Goal: Find contact information: Find contact information

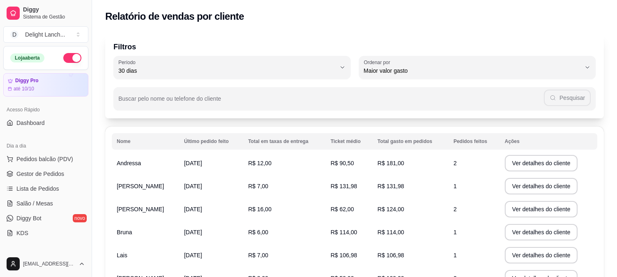
select select "30"
select select "HIGHEST_TOTAL_SPENT_WITH_ORDERS"
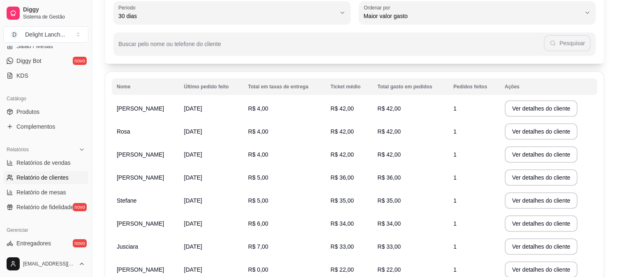
scroll to position [120, 0]
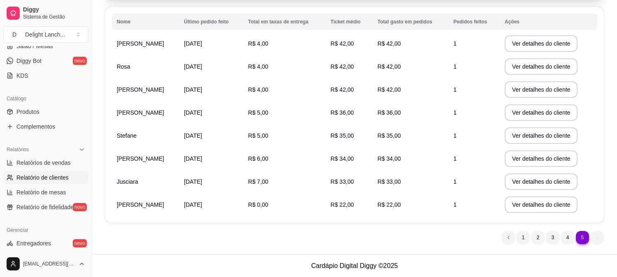
click at [598, 236] on ul "5 1 2 3 4 5" at bounding box center [553, 237] width 102 height 13
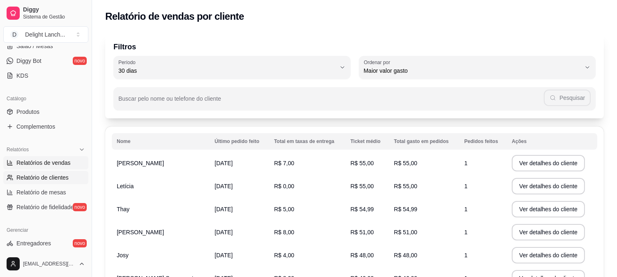
click at [61, 163] on span "Relatórios de vendas" at bounding box center [43, 163] width 54 height 8
select select "ALL"
select select "0"
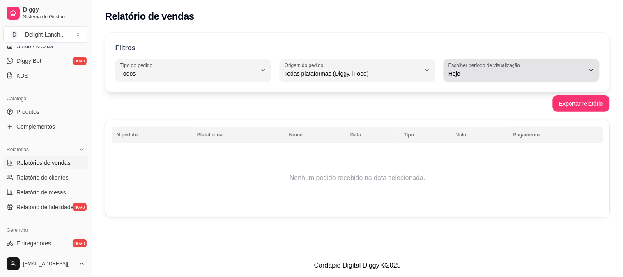
click at [466, 70] on span "Hoje" at bounding box center [517, 73] width 136 height 8
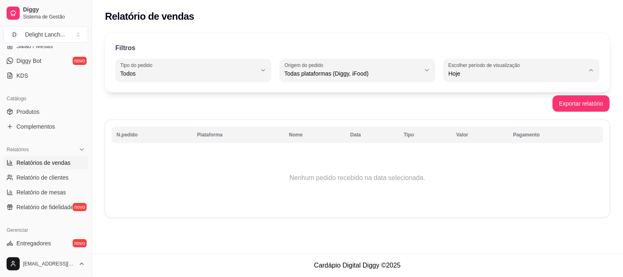
click at [480, 173] on span "Customizado" at bounding box center [518, 174] width 129 height 8
type input "-1"
select select "-1"
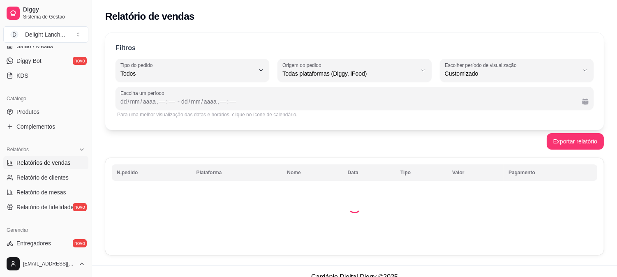
scroll to position [7, 0]
click at [38, 179] on span "Relatório de clientes" at bounding box center [42, 177] width 52 height 8
select select "30"
select select "HIGHEST_TOTAL_SPENT_WITH_ORDERS"
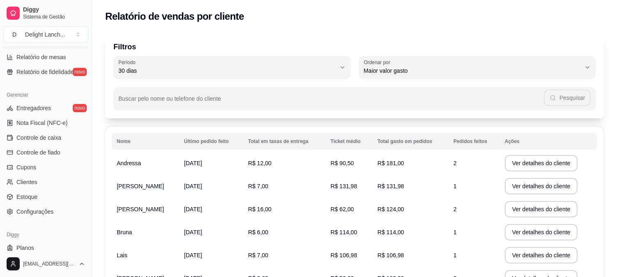
scroll to position [314, 0]
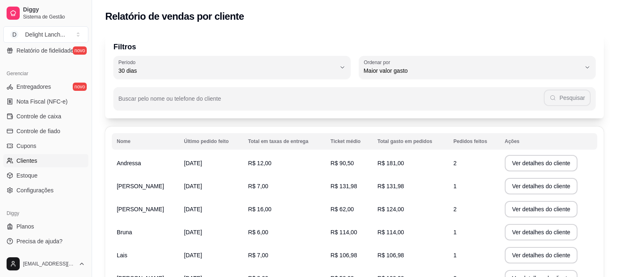
click at [40, 161] on link "Clientes" at bounding box center [45, 160] width 85 height 13
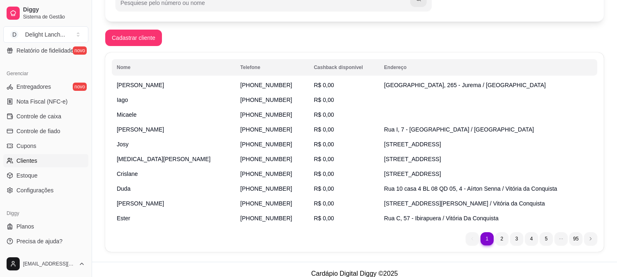
scroll to position [121, 0]
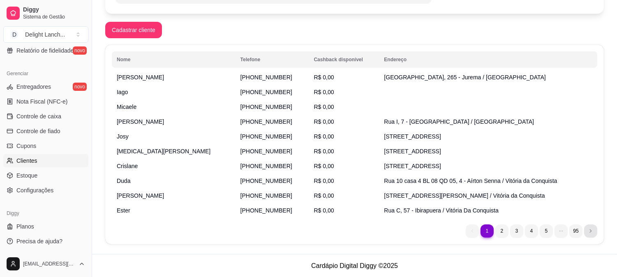
click at [590, 231] on icon "next page button" at bounding box center [590, 230] width 5 height 5
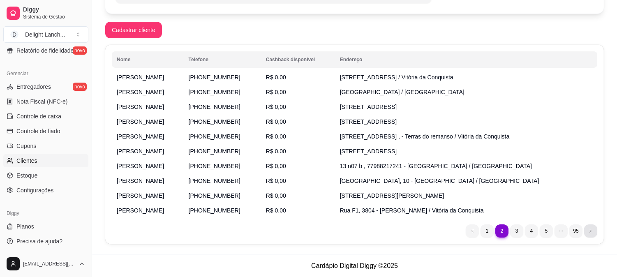
click at [590, 231] on icon "next page button" at bounding box center [590, 230] width 5 height 5
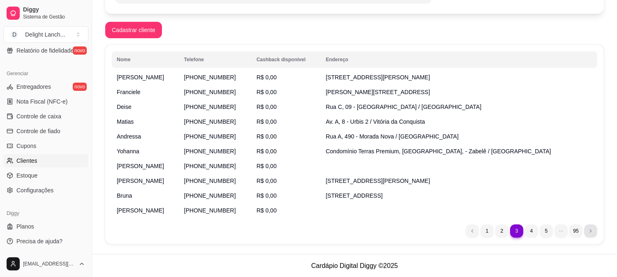
click at [590, 231] on icon "next page button" at bounding box center [590, 230] width 5 height 5
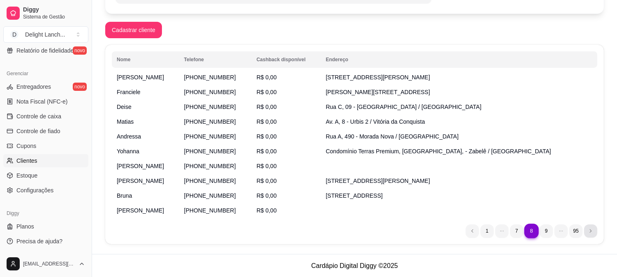
click at [590, 231] on icon "next page button" at bounding box center [590, 230] width 5 height 5
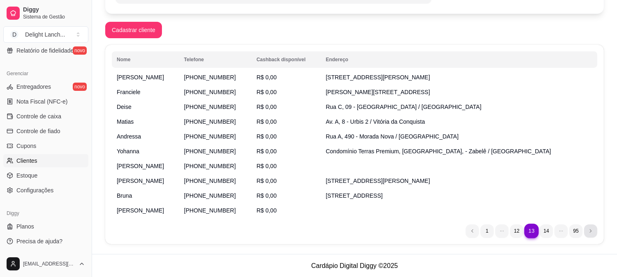
click at [590, 231] on icon "next page button" at bounding box center [590, 230] width 5 height 5
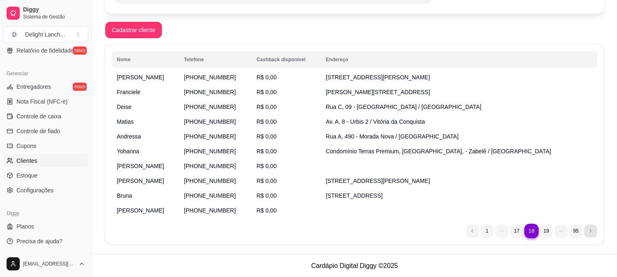
click at [590, 231] on icon "next page button" at bounding box center [590, 230] width 5 height 5
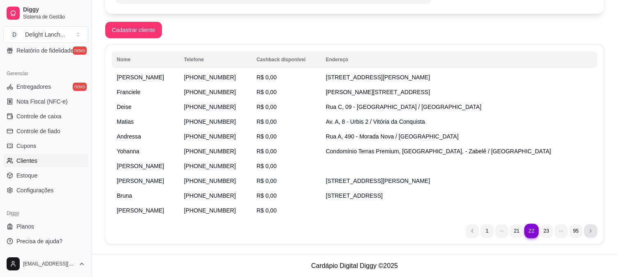
click at [590, 231] on icon "next page button" at bounding box center [590, 230] width 5 height 5
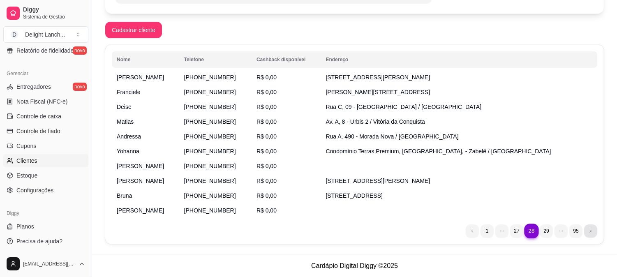
click at [590, 231] on icon "next page button" at bounding box center [590, 230] width 5 height 5
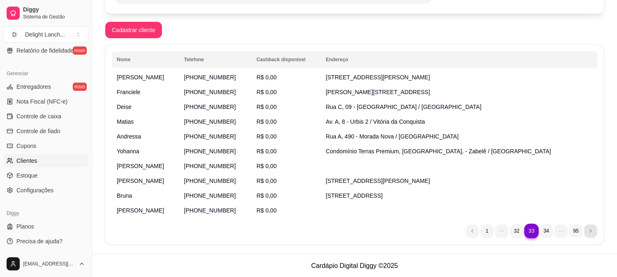
click at [590, 231] on icon "next page button" at bounding box center [590, 230] width 5 height 5
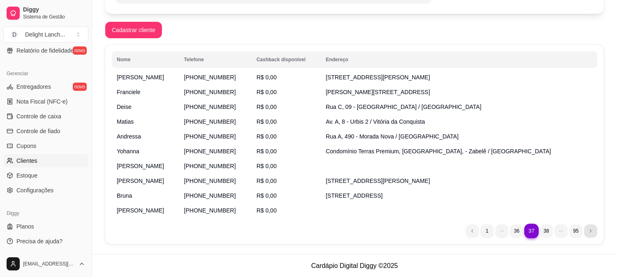
click at [590, 231] on icon "next page button" at bounding box center [590, 230] width 5 height 5
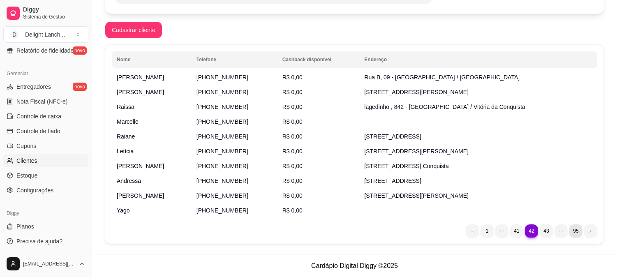
click at [573, 231] on ul "42 1 41 42 43 95" at bounding box center [531, 230] width 131 height 13
click at [573, 231] on li "95" at bounding box center [575, 230] width 13 height 13
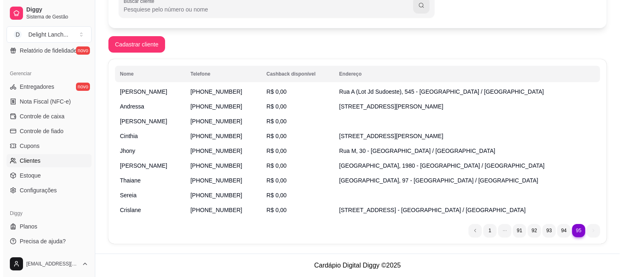
scroll to position [107, 0]
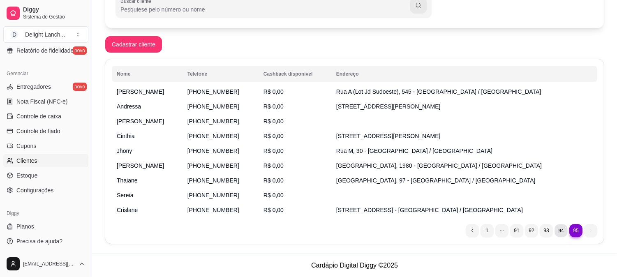
click at [560, 229] on li "94" at bounding box center [560, 230] width 13 height 13
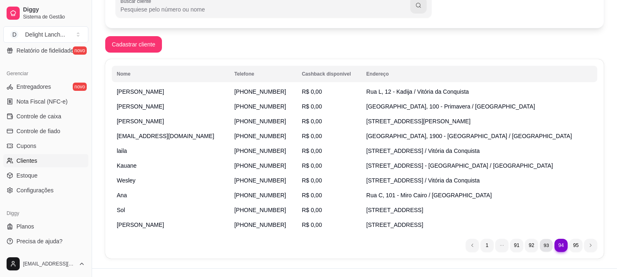
click at [542, 240] on li "93" at bounding box center [546, 245] width 13 height 13
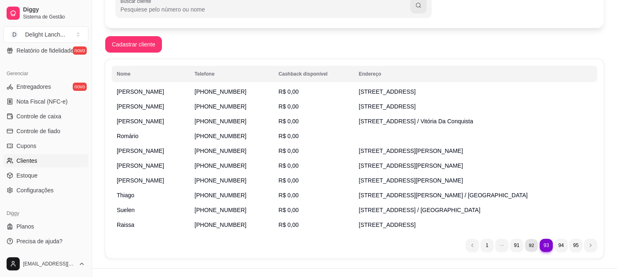
click at [533, 241] on li "92" at bounding box center [531, 245] width 13 height 13
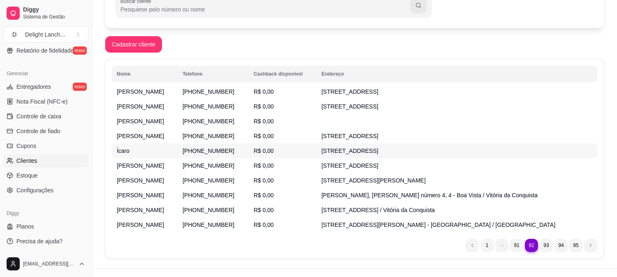
click at [185, 150] on span "[PHONE_NUMBER]" at bounding box center [208, 151] width 52 height 7
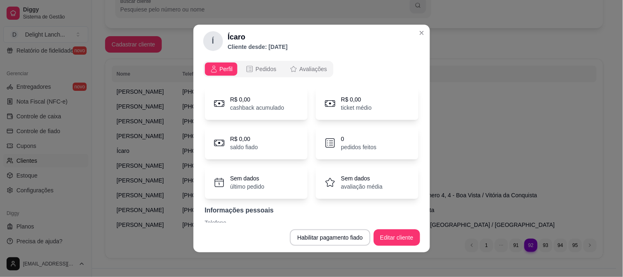
scroll to position [40, 0]
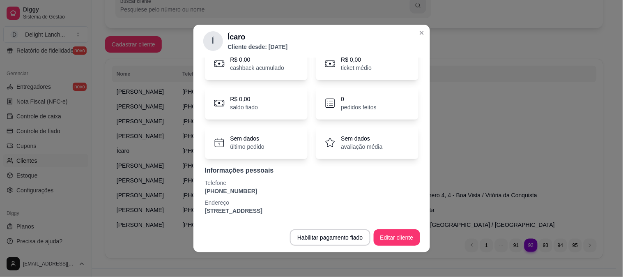
click at [216, 189] on p "[PHONE_NUMBER]" at bounding box center [312, 191] width 214 height 8
copy p "[PHONE_NUMBER]"
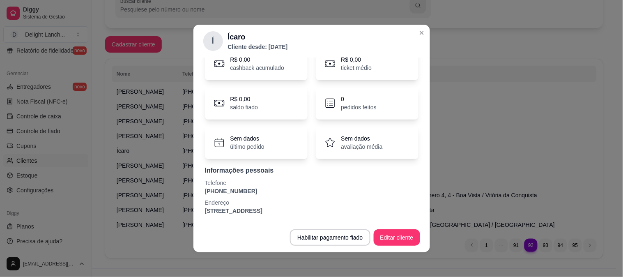
click at [364, 177] on div "Informações pessoais Telefone [PHONE_NUMBER] Endereço [STREET_ADDRESS]" at bounding box center [312, 190] width 214 height 49
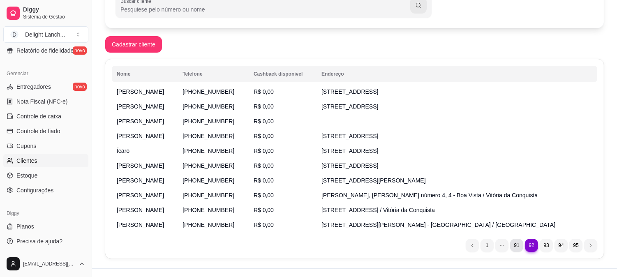
click at [517, 245] on li "91" at bounding box center [516, 245] width 13 height 13
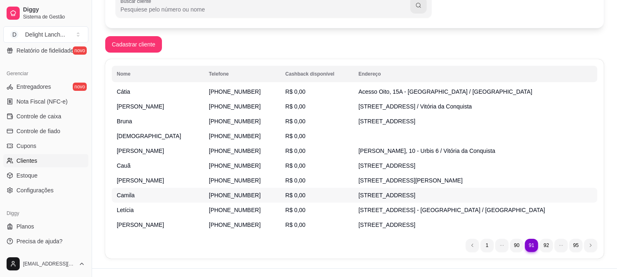
click at [173, 194] on td "Camila" at bounding box center [158, 195] width 92 height 15
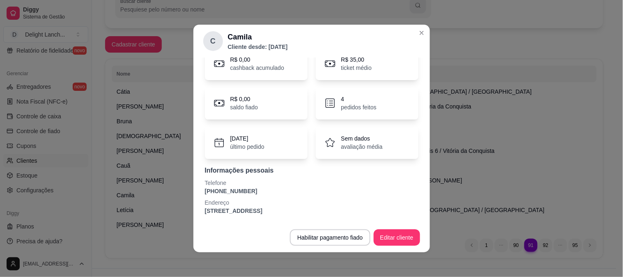
click at [228, 187] on p "[PHONE_NUMBER]" at bounding box center [312, 191] width 214 height 8
copy p "[PHONE_NUMBER]"
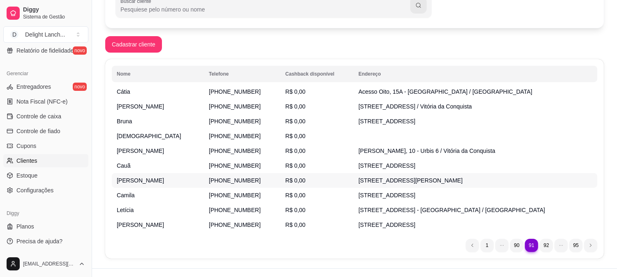
click at [182, 184] on td "[PERSON_NAME]" at bounding box center [158, 180] width 92 height 15
click at [154, 177] on span "[PERSON_NAME]" at bounding box center [140, 180] width 47 height 7
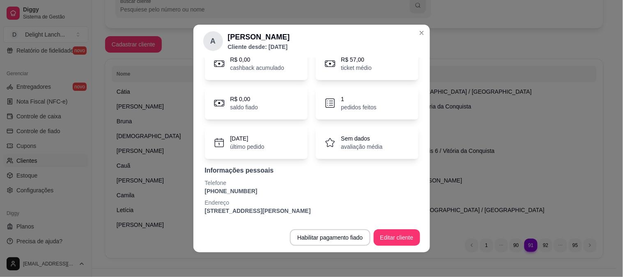
click at [240, 189] on p "[PHONE_NUMBER]" at bounding box center [312, 191] width 214 height 8
copy p "[PHONE_NUMBER]"
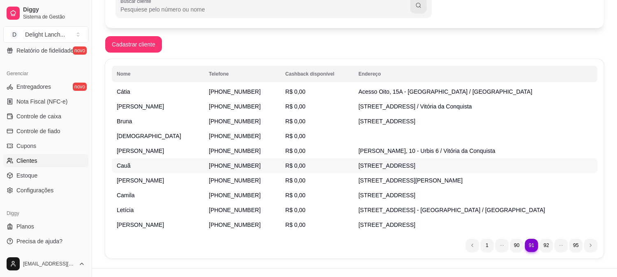
click at [159, 171] on td "Cauã" at bounding box center [158, 165] width 92 height 15
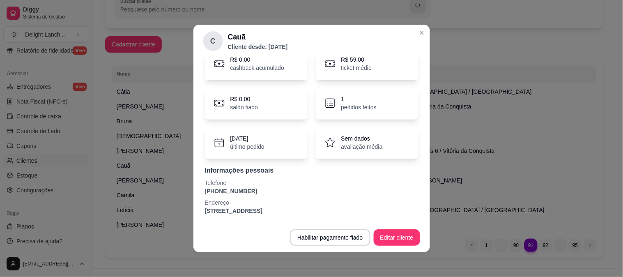
click at [217, 191] on p "[PHONE_NUMBER]" at bounding box center [312, 191] width 214 height 8
copy p "[PHONE_NUMBER]"
click at [231, 191] on p "[PHONE_NUMBER]" at bounding box center [312, 191] width 214 height 8
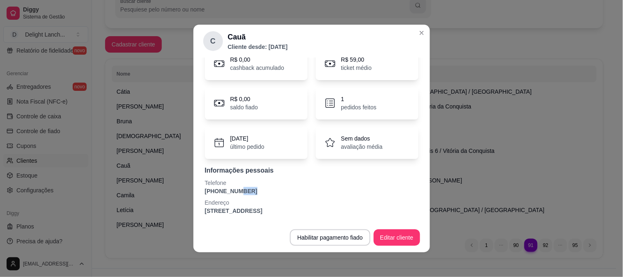
click at [231, 191] on p "[PHONE_NUMBER]" at bounding box center [312, 191] width 214 height 8
copy p "[PHONE_NUMBER]"
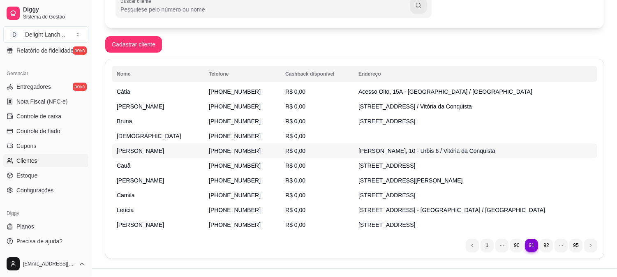
click at [149, 150] on span "[PERSON_NAME]" at bounding box center [140, 151] width 47 height 7
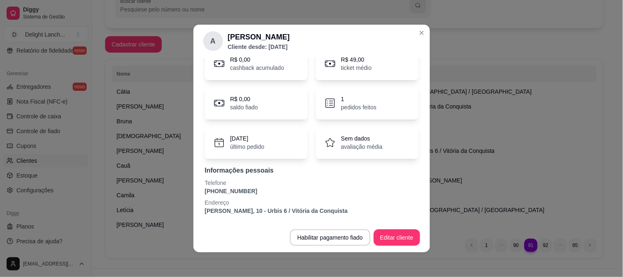
click at [236, 191] on p "[PHONE_NUMBER]" at bounding box center [312, 191] width 214 height 8
copy p "[PHONE_NUMBER]"
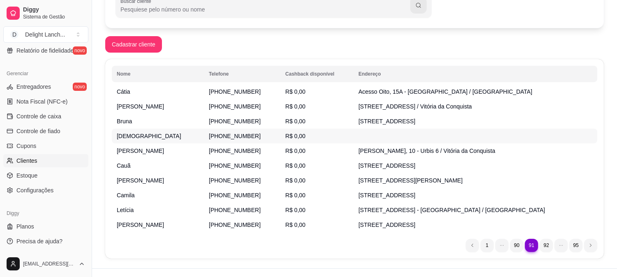
click at [224, 137] on span "[PHONE_NUMBER]" at bounding box center [235, 136] width 52 height 7
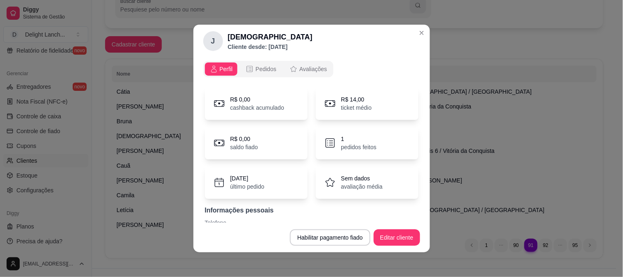
scroll to position [21, 0]
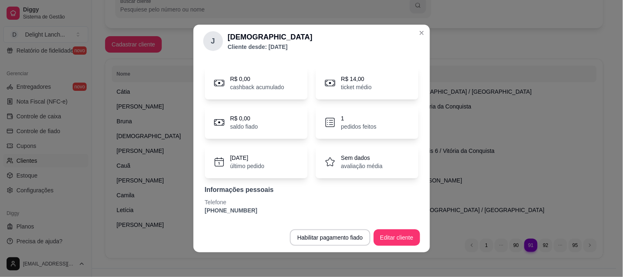
click at [219, 210] on p "[PHONE_NUMBER]" at bounding box center [312, 210] width 214 height 8
copy section "[PHONE_NUMBER] Habilitar pagamento fiado Editar cliente"
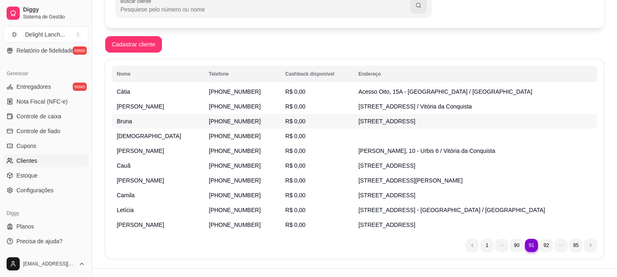
click at [186, 122] on td "Bruna" at bounding box center [158, 121] width 92 height 15
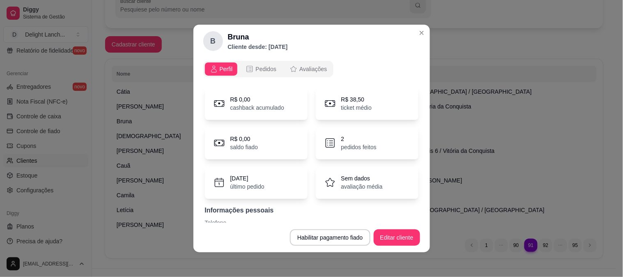
scroll to position [40, 0]
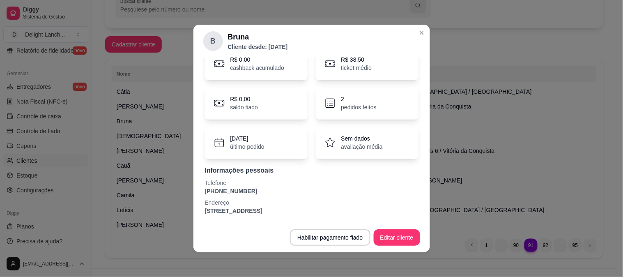
click at [243, 190] on p "[PHONE_NUMBER]" at bounding box center [312, 191] width 214 height 8
click at [243, 189] on p "[PHONE_NUMBER]" at bounding box center [312, 191] width 214 height 8
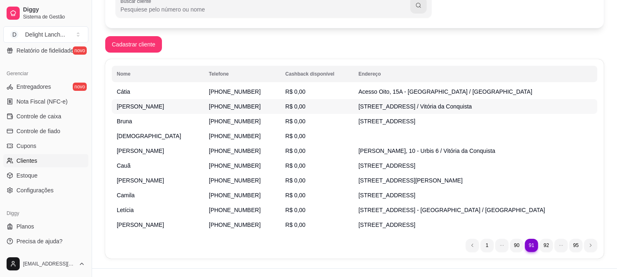
click at [220, 110] on td "[PHONE_NUMBER]" at bounding box center [242, 106] width 76 height 15
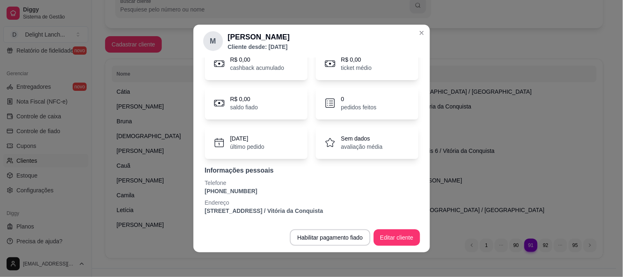
click at [225, 191] on p "[PHONE_NUMBER]" at bounding box center [312, 191] width 214 height 8
copy p "[PHONE_NUMBER]"
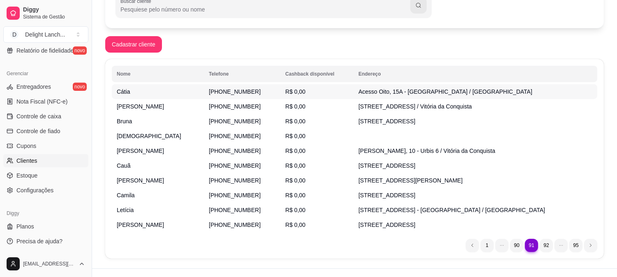
click at [242, 88] on span "[PHONE_NUMBER]" at bounding box center [235, 91] width 52 height 7
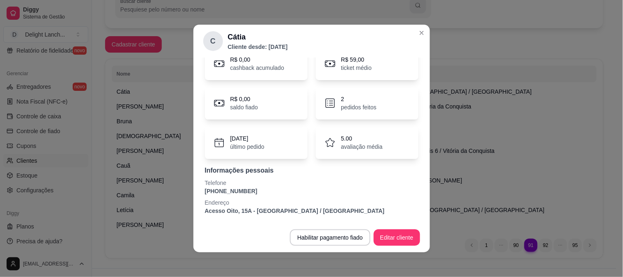
click at [208, 190] on p "[PHONE_NUMBER]" at bounding box center [312, 191] width 214 height 8
copy p "[PHONE_NUMBER]"
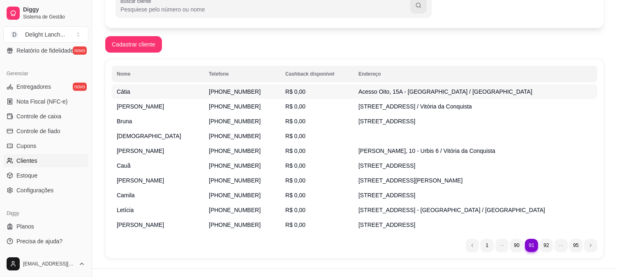
click at [251, 89] on td "[PHONE_NUMBER]" at bounding box center [242, 91] width 76 height 15
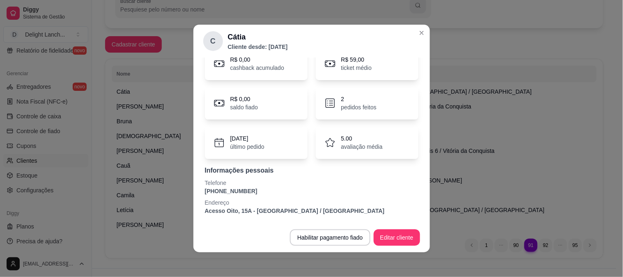
click at [233, 190] on p "[PHONE_NUMBER]" at bounding box center [312, 191] width 214 height 8
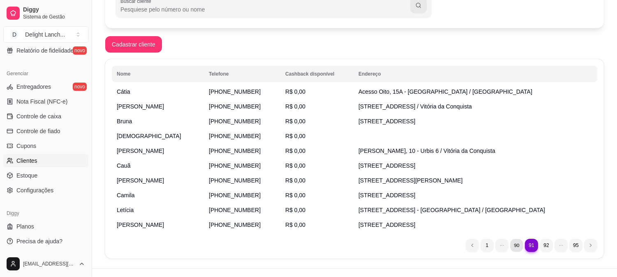
click at [518, 244] on li "90" at bounding box center [516, 245] width 13 height 13
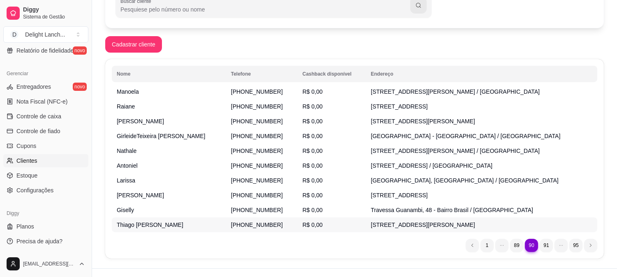
click at [253, 221] on span "[PHONE_NUMBER]" at bounding box center [257, 224] width 52 height 7
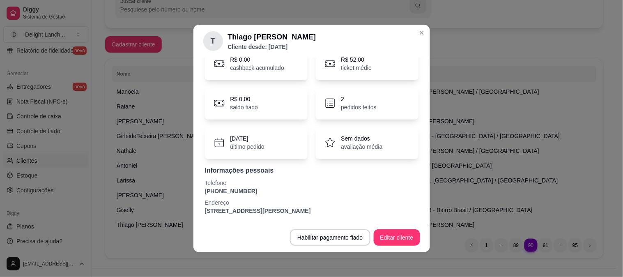
click at [240, 189] on p "[PHONE_NUMBER]" at bounding box center [312, 191] width 214 height 8
copy p "[PHONE_NUMBER]"
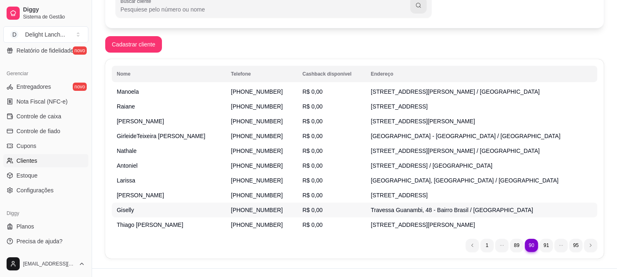
click at [179, 214] on td "Giselly" at bounding box center [169, 210] width 114 height 15
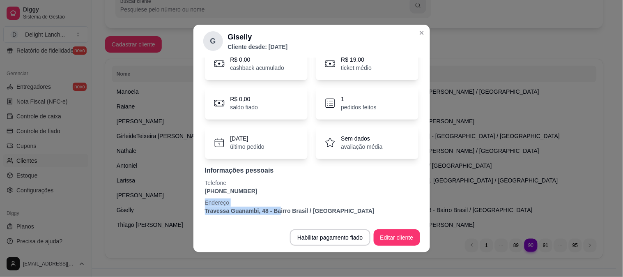
drag, startPoint x: 277, startPoint y: 212, endPoint x: 239, endPoint y: 187, distance: 45.5
click at [239, 187] on div "Informações pessoais Telefone [PHONE_NUMBER] [GEOGRAPHIC_DATA], 48 - [GEOGRAPHI…" at bounding box center [312, 190] width 214 height 49
click at [239, 187] on p "[PHONE_NUMBER]" at bounding box center [312, 191] width 214 height 8
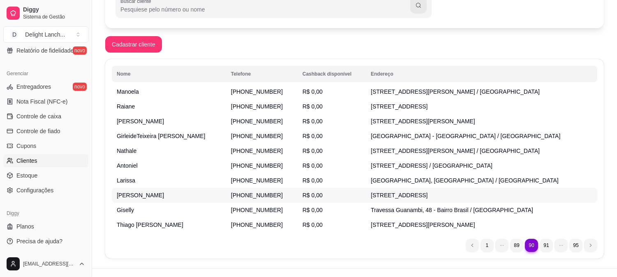
click at [182, 192] on td "[PERSON_NAME]" at bounding box center [169, 195] width 114 height 15
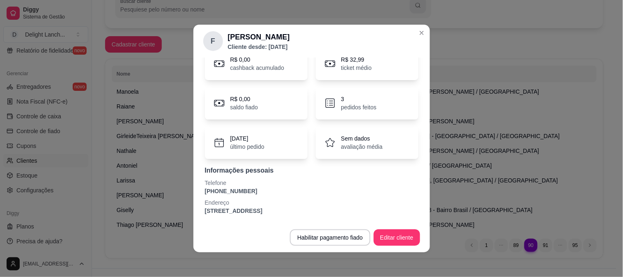
click at [233, 186] on p "Telefone" at bounding box center [312, 183] width 214 height 8
click at [231, 188] on div "Telefone [PHONE_NUMBER]" at bounding box center [312, 187] width 214 height 16
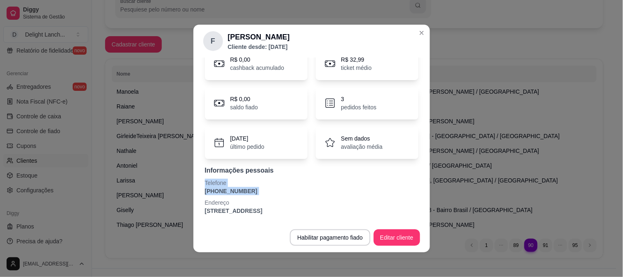
click at [231, 188] on p "[PHONE_NUMBER]" at bounding box center [312, 191] width 214 height 8
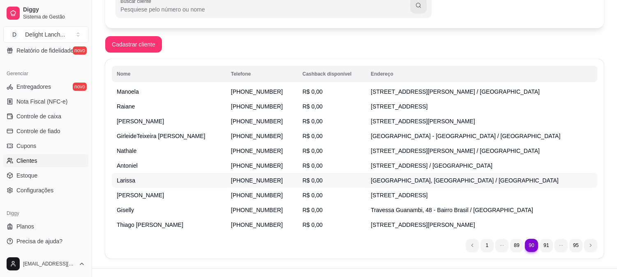
click at [176, 186] on td "Larissa" at bounding box center [169, 180] width 114 height 15
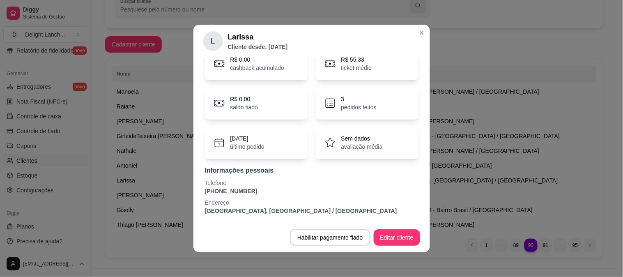
click at [311, 211] on p "[GEOGRAPHIC_DATA], [GEOGRAPHIC_DATA] / [GEOGRAPHIC_DATA]" at bounding box center [312, 211] width 214 height 8
click at [233, 190] on p "[PHONE_NUMBER]" at bounding box center [312, 191] width 214 height 8
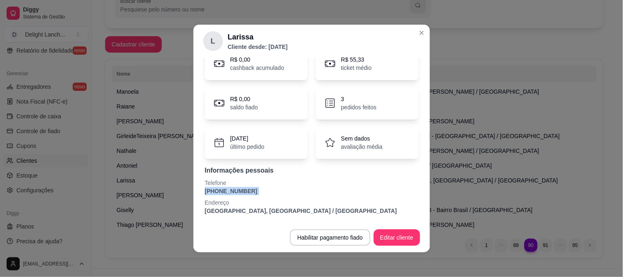
click at [233, 190] on p "[PHONE_NUMBER]" at bounding box center [312, 191] width 214 height 8
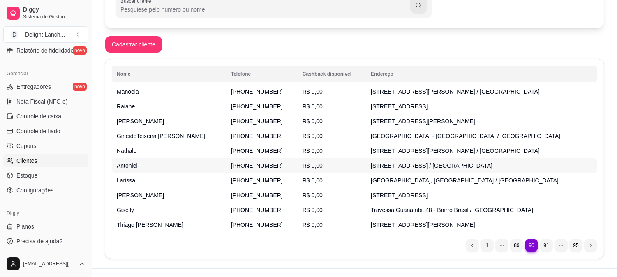
click at [155, 167] on td "Antoniel" at bounding box center [169, 165] width 114 height 15
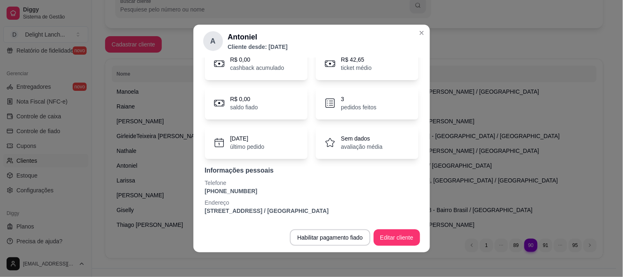
click at [244, 190] on p "[PHONE_NUMBER]" at bounding box center [312, 191] width 214 height 8
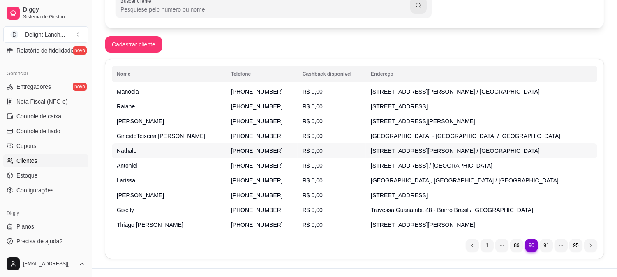
click at [131, 152] on span "Nathale" at bounding box center [127, 151] width 20 height 7
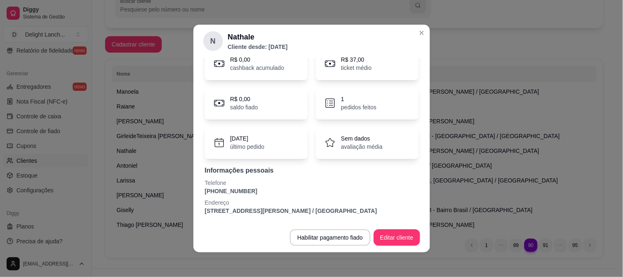
click at [233, 191] on p "[PHONE_NUMBER]" at bounding box center [312, 191] width 214 height 8
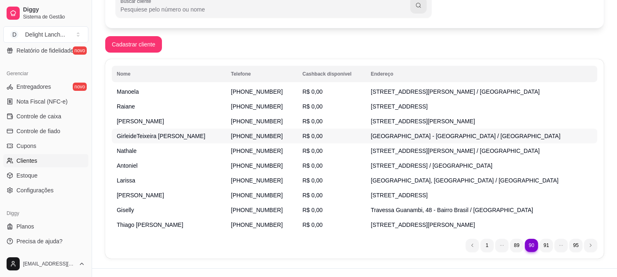
click at [207, 140] on td "GirleideTeixeira [PERSON_NAME]" at bounding box center [169, 136] width 114 height 15
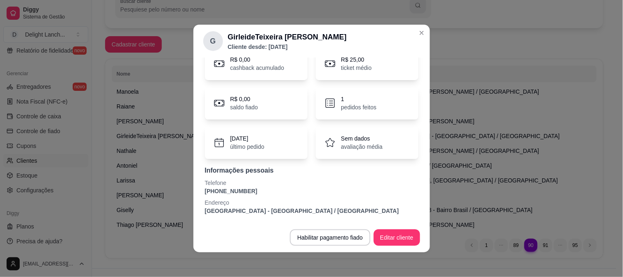
click at [234, 194] on p "[PHONE_NUMBER]" at bounding box center [312, 191] width 214 height 8
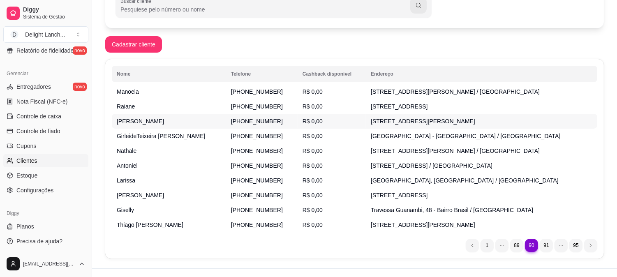
click at [178, 124] on td "[PERSON_NAME]" at bounding box center [169, 121] width 114 height 15
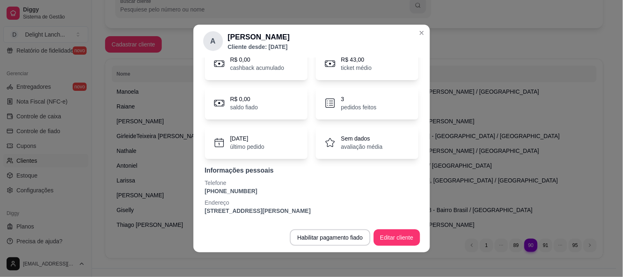
click at [231, 190] on p "[PHONE_NUMBER]" at bounding box center [312, 191] width 214 height 8
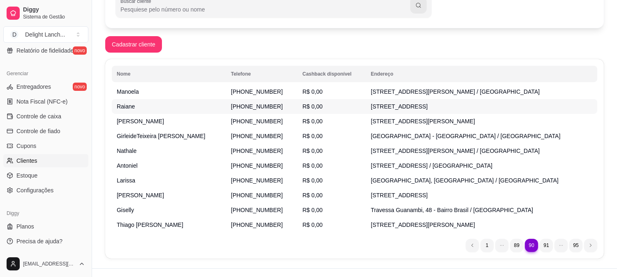
click at [154, 109] on td "Raiane" at bounding box center [169, 106] width 114 height 15
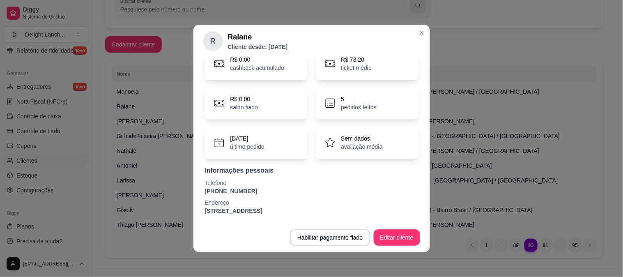
click at [228, 190] on p "[PHONE_NUMBER]" at bounding box center [312, 191] width 214 height 8
click at [151, 72] on div "R Raiane Cliente desde: [DATE] Perfil Pedidos Avaliações R$ 0,00 cashback acumu…" at bounding box center [311, 138] width 623 height 277
click at [168, 91] on div "R Raiane Cliente desde: [DATE] Perfil Pedidos Avaliações R$ 0,00 cashback acumu…" at bounding box center [311, 138] width 623 height 277
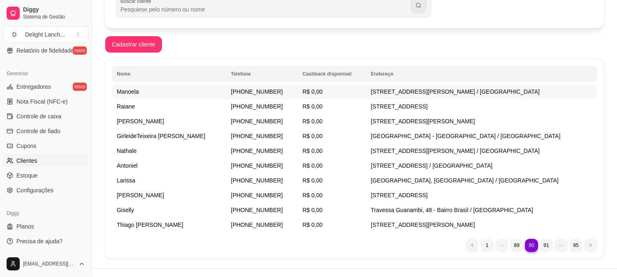
click at [185, 87] on td "Manoela" at bounding box center [169, 91] width 114 height 15
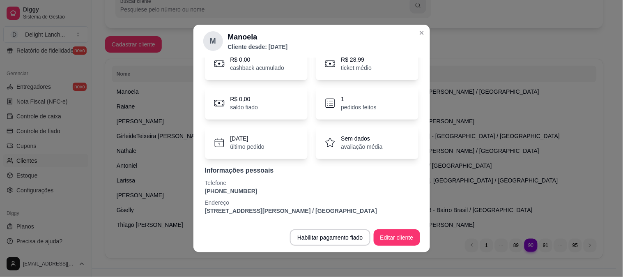
click at [230, 189] on p "[PHONE_NUMBER]" at bounding box center [312, 191] width 214 height 8
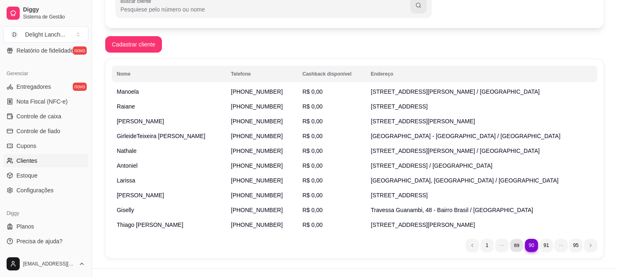
click at [521, 246] on li "89" at bounding box center [516, 245] width 13 height 13
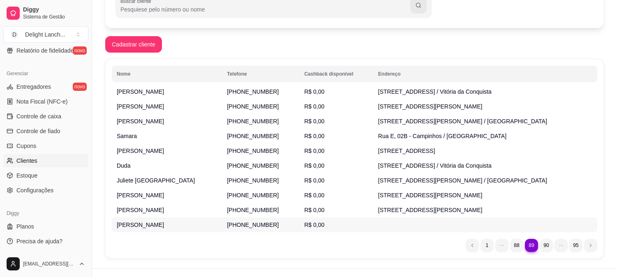
click at [182, 226] on td "[PERSON_NAME]" at bounding box center [167, 224] width 110 height 15
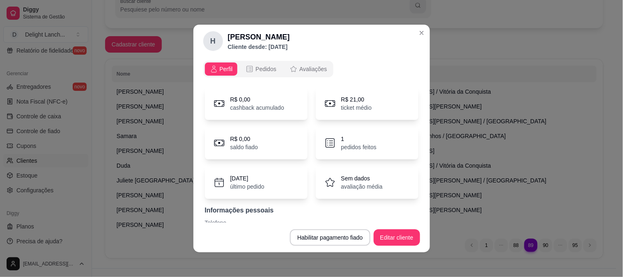
scroll to position [21, 0]
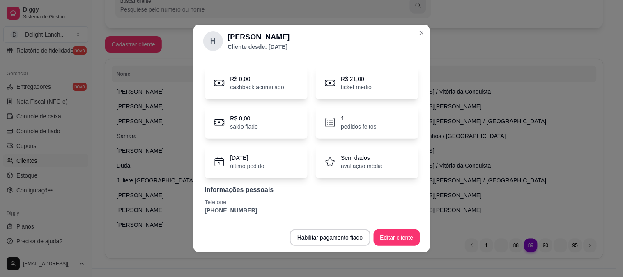
click at [226, 210] on p "[PHONE_NUMBER]" at bounding box center [312, 210] width 214 height 8
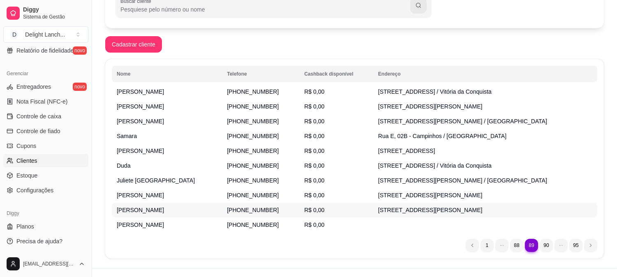
click at [175, 210] on td "[PERSON_NAME]" at bounding box center [167, 210] width 110 height 15
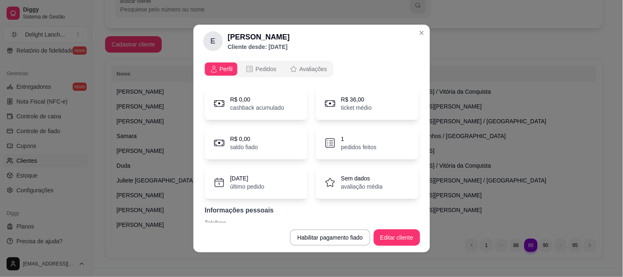
scroll to position [40, 0]
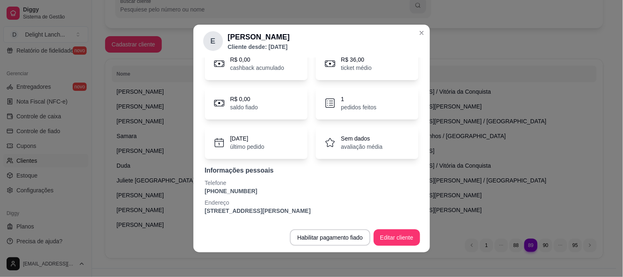
click at [233, 188] on p "[PHONE_NUMBER]" at bounding box center [312, 191] width 214 height 8
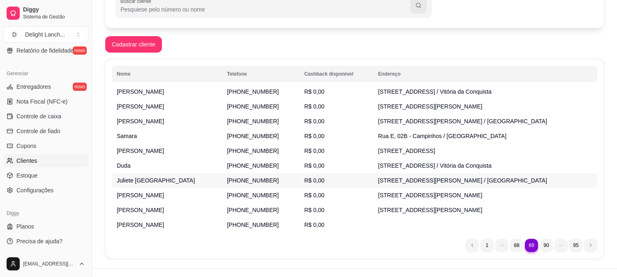
click at [136, 183] on span "Juliete [GEOGRAPHIC_DATA]" at bounding box center [156, 180] width 78 height 7
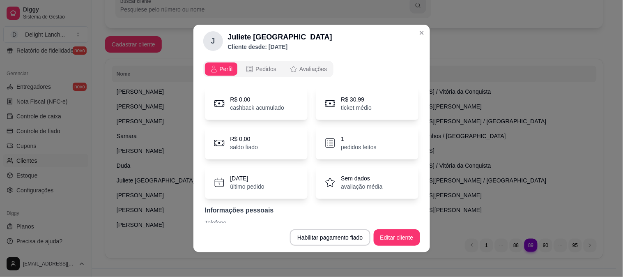
scroll to position [48, 0]
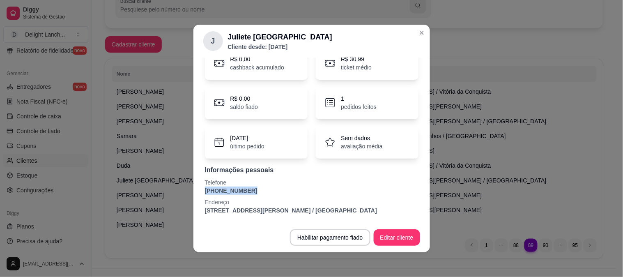
drag, startPoint x: 242, startPoint y: 178, endPoint x: 239, endPoint y: 182, distance: 5.0
click at [239, 182] on div "Telefone [PHONE_NUMBER]" at bounding box center [312, 186] width 214 height 16
click at [239, 187] on p "[PHONE_NUMBER]" at bounding box center [312, 191] width 214 height 8
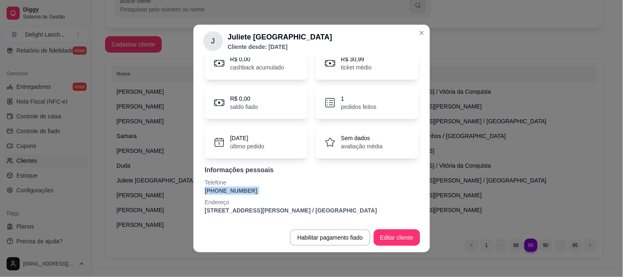
click at [239, 187] on p "[PHONE_NUMBER]" at bounding box center [312, 191] width 214 height 8
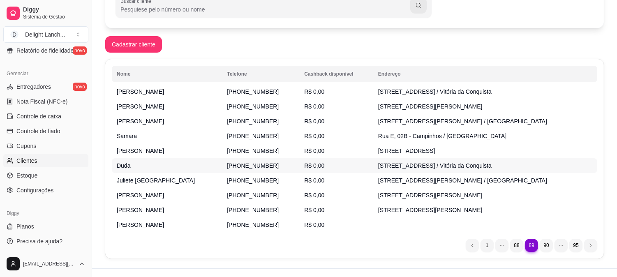
click at [175, 161] on td "Duda" at bounding box center [167, 165] width 110 height 15
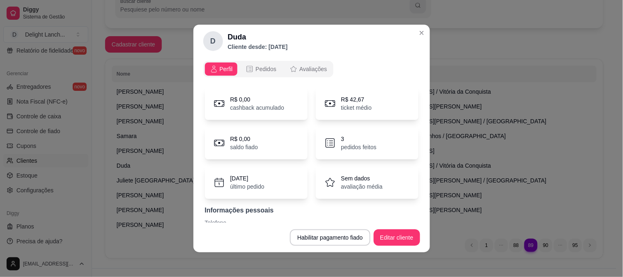
scroll to position [40, 0]
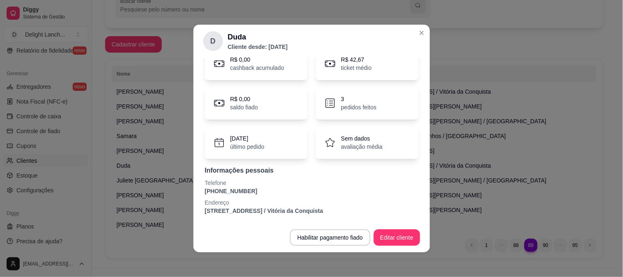
click at [233, 193] on p "[PHONE_NUMBER]" at bounding box center [312, 191] width 214 height 8
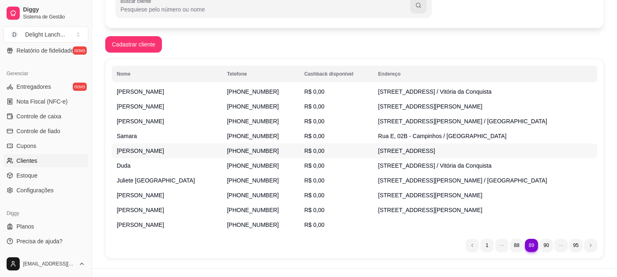
click at [121, 145] on td "[PERSON_NAME]" at bounding box center [167, 150] width 110 height 15
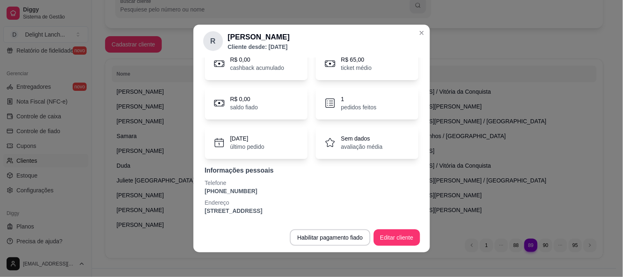
click at [235, 191] on p "[PHONE_NUMBER]" at bounding box center [312, 191] width 214 height 8
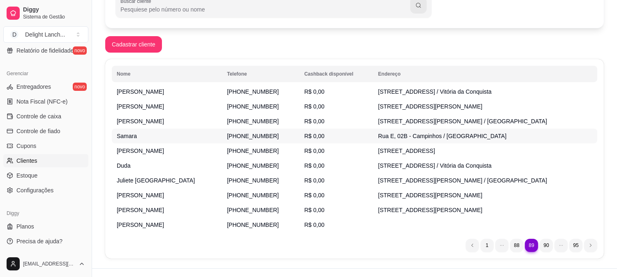
click at [153, 136] on td "Samara" at bounding box center [167, 136] width 110 height 15
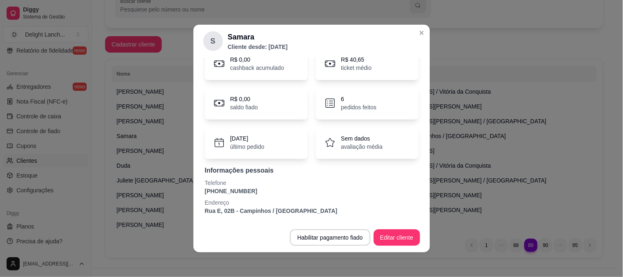
click at [229, 191] on p "[PHONE_NUMBER]" at bounding box center [312, 191] width 214 height 8
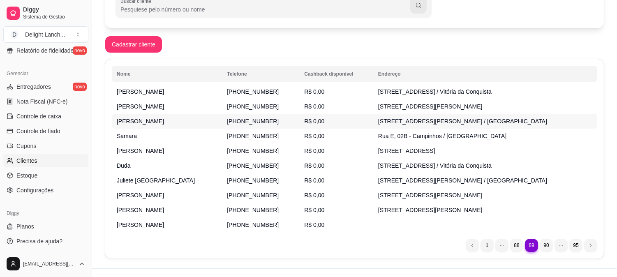
click at [163, 115] on td "[PERSON_NAME]" at bounding box center [167, 121] width 110 height 15
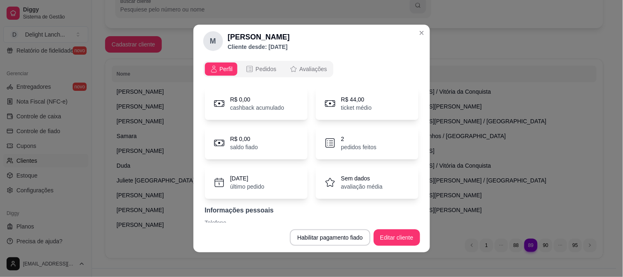
scroll to position [48, 0]
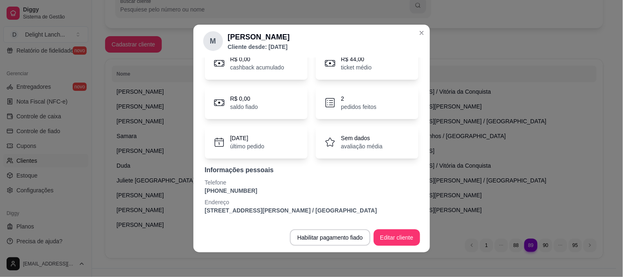
click at [240, 187] on p "[PHONE_NUMBER]" at bounding box center [312, 191] width 214 height 8
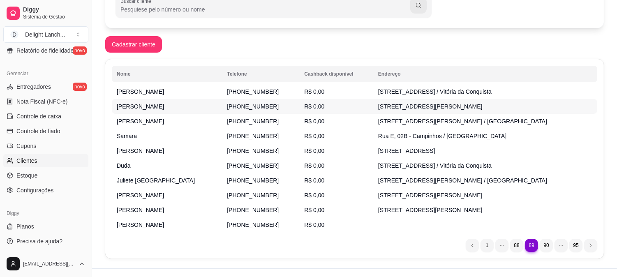
click at [182, 110] on td "[PERSON_NAME]" at bounding box center [167, 106] width 110 height 15
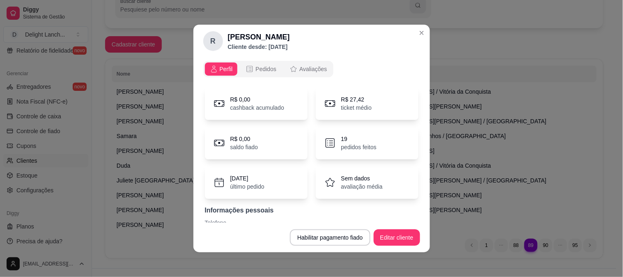
scroll to position [40, 0]
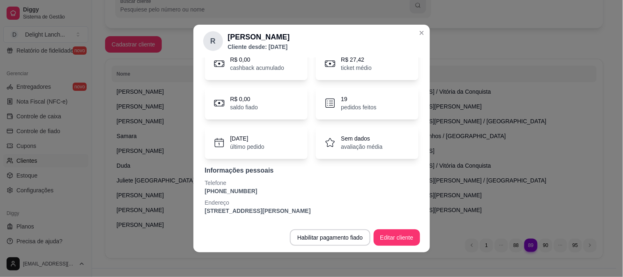
click at [236, 192] on p "[PHONE_NUMBER]" at bounding box center [312, 191] width 214 height 8
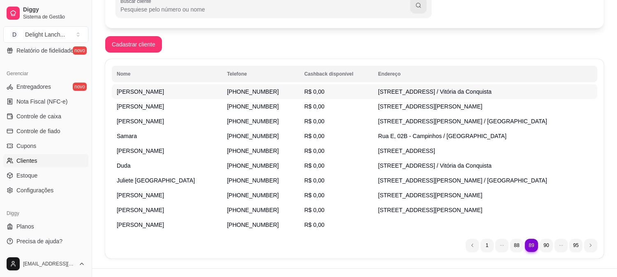
click at [161, 95] on td "[PERSON_NAME]" at bounding box center [167, 91] width 110 height 15
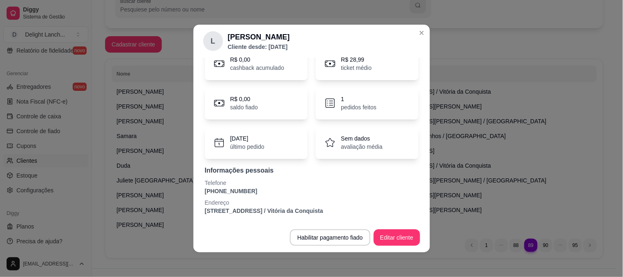
click at [235, 190] on p "[PHONE_NUMBER]" at bounding box center [312, 191] width 214 height 8
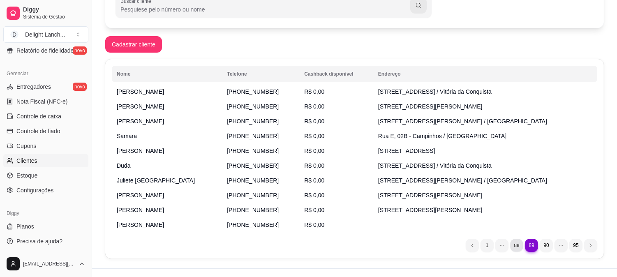
click at [514, 248] on li "88" at bounding box center [516, 245] width 13 height 13
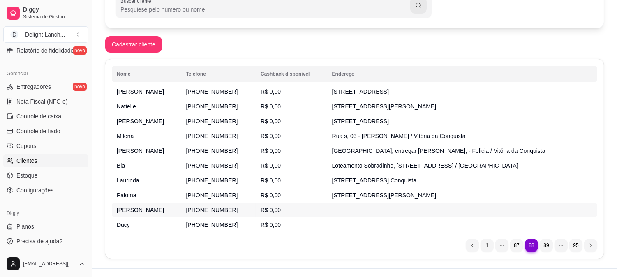
click at [217, 212] on td "[PHONE_NUMBER]" at bounding box center [218, 210] width 75 height 15
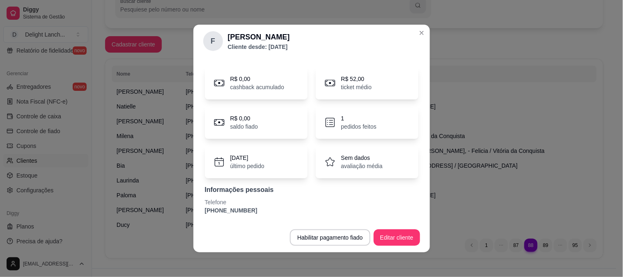
scroll to position [0, 0]
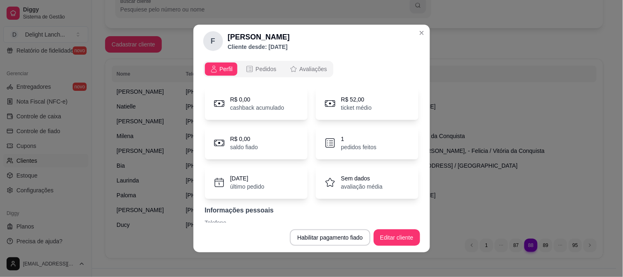
click at [423, 76] on div "F [PERSON_NAME] desde: [DATE] Perfil Pedidos Avaliações R$ 0,00 cashback acumul…" at bounding box center [311, 138] width 623 height 277
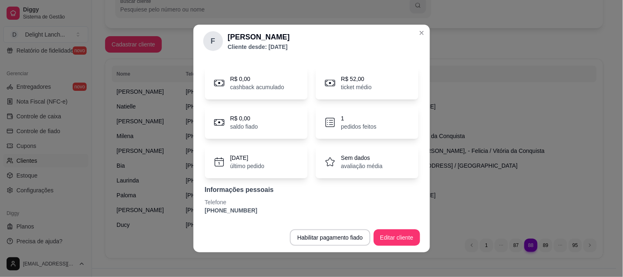
click at [228, 207] on p "[PHONE_NUMBER]" at bounding box center [312, 210] width 214 height 8
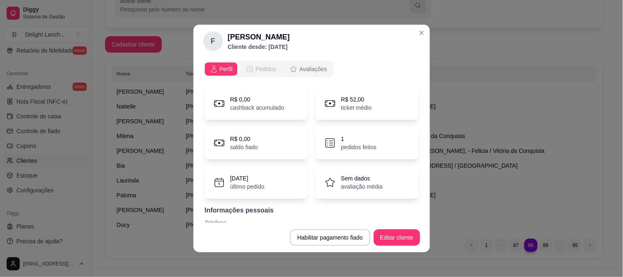
click at [249, 62] on button "Pedidos" at bounding box center [261, 68] width 41 height 13
click at [256, 73] on span "Pedidos" at bounding box center [266, 69] width 21 height 8
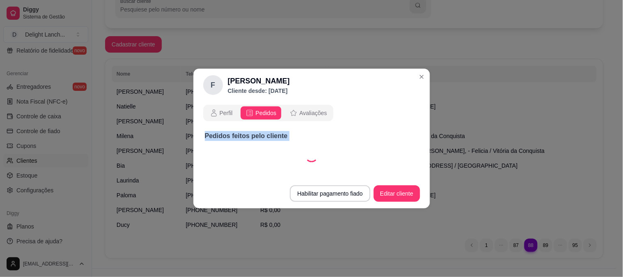
select select "30"
select select "ALL"
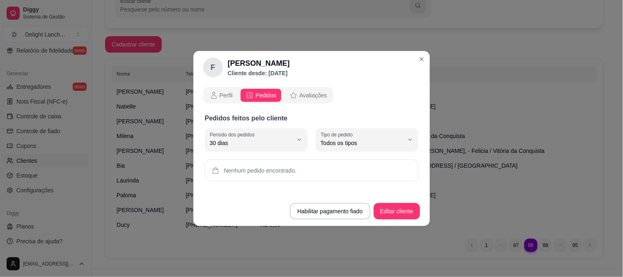
click at [369, 89] on div "Perfil Pedidos Avaliações" at bounding box center [311, 95] width 217 height 16
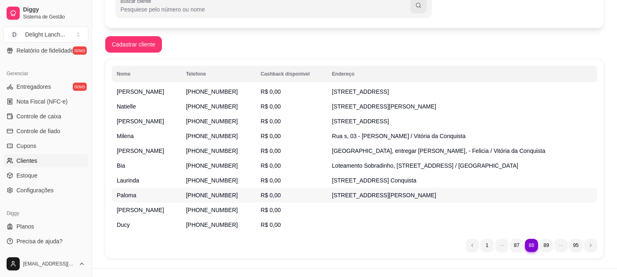
click at [186, 194] on span "[PHONE_NUMBER]" at bounding box center [212, 195] width 52 height 7
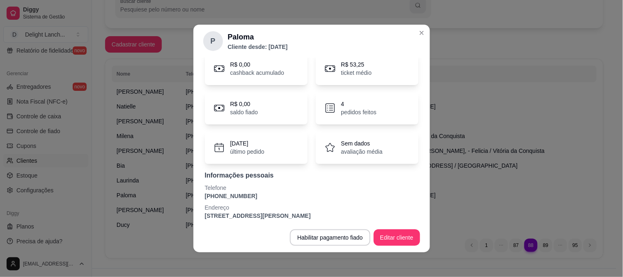
scroll to position [40, 0]
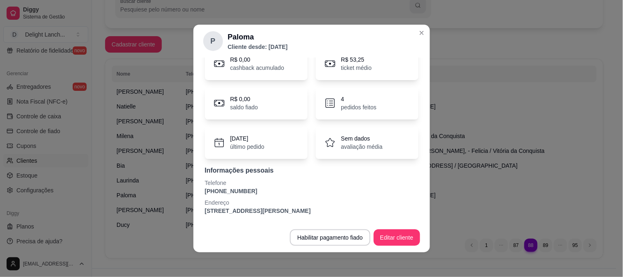
click at [241, 192] on p "[PHONE_NUMBER]" at bounding box center [312, 191] width 214 height 8
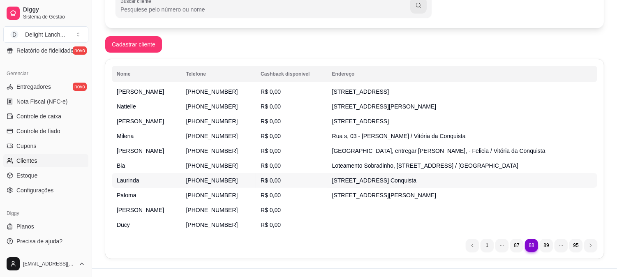
click at [186, 181] on span "[PHONE_NUMBER]" at bounding box center [212, 180] width 52 height 7
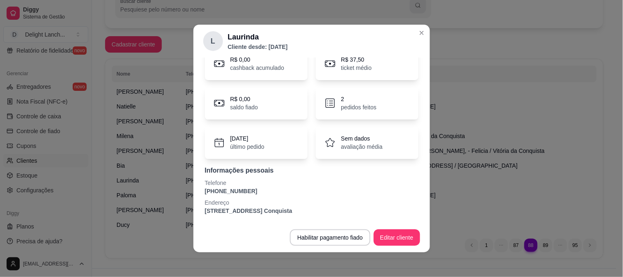
click at [235, 187] on p "[PHONE_NUMBER]" at bounding box center [312, 191] width 214 height 8
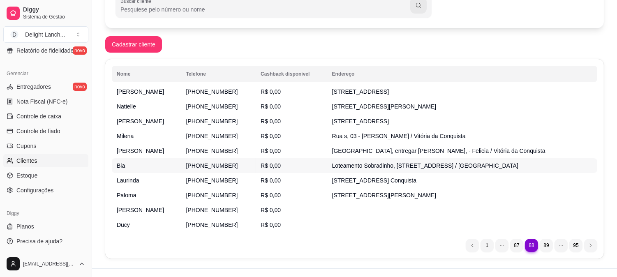
click at [155, 161] on td "Bia" at bounding box center [146, 165] width 69 height 15
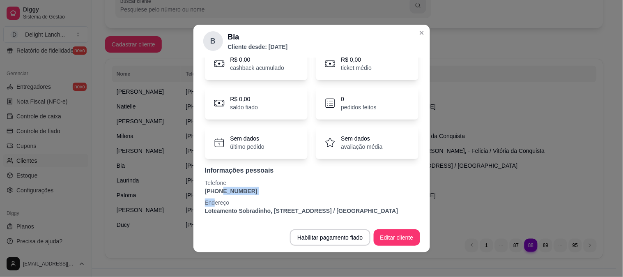
click at [212, 193] on div "Informações pessoais Telefone [PHONE_NUMBER] Endereço Loteamento Sobradinho, [S…" at bounding box center [312, 190] width 214 height 49
click at [212, 193] on p "[PHONE_NUMBER]" at bounding box center [312, 191] width 214 height 8
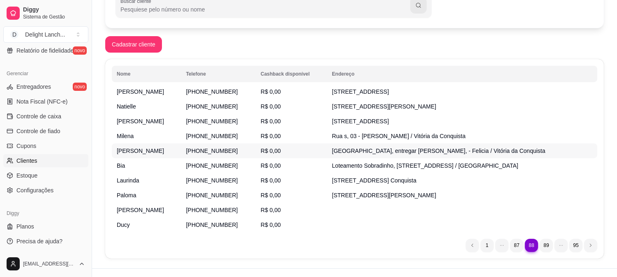
click at [181, 152] on td "[PHONE_NUMBER]" at bounding box center [218, 150] width 75 height 15
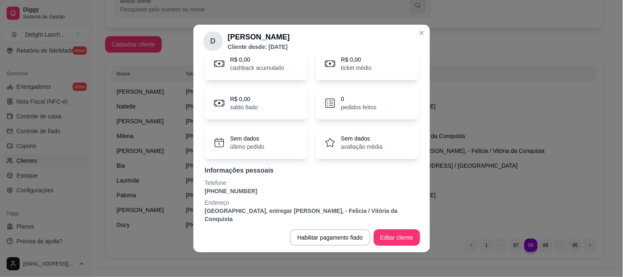
click at [233, 191] on p "[PHONE_NUMBER]" at bounding box center [312, 191] width 214 height 8
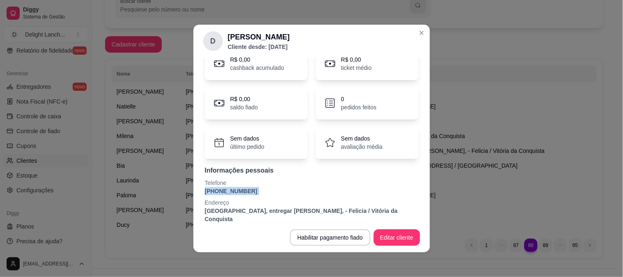
click at [233, 191] on p "[PHONE_NUMBER]" at bounding box center [312, 191] width 214 height 8
click at [262, 191] on p "[PHONE_NUMBER]" at bounding box center [312, 191] width 214 height 8
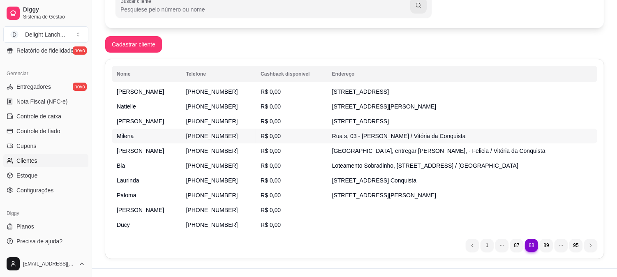
click at [198, 141] on td "[PHONE_NUMBER]" at bounding box center [218, 136] width 75 height 15
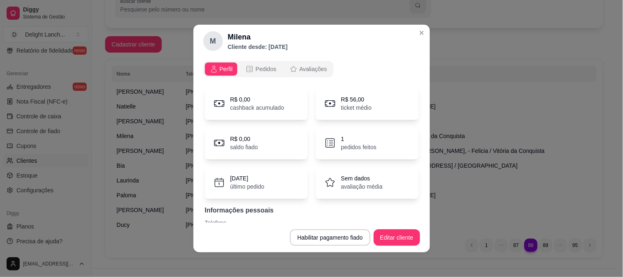
scroll to position [31, 0]
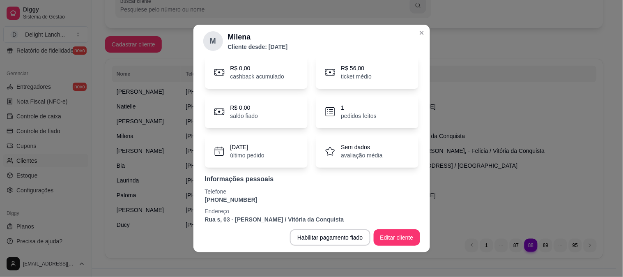
click at [221, 199] on p "[PHONE_NUMBER]" at bounding box center [312, 200] width 214 height 8
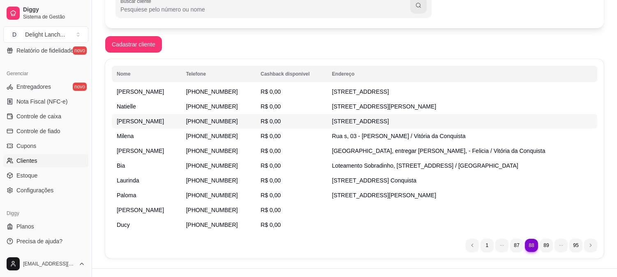
click at [190, 118] on span "[PHONE_NUMBER]" at bounding box center [212, 121] width 52 height 7
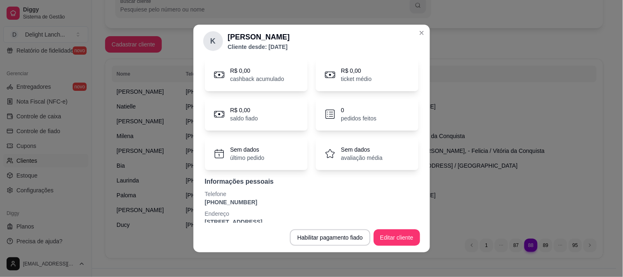
scroll to position [40, 0]
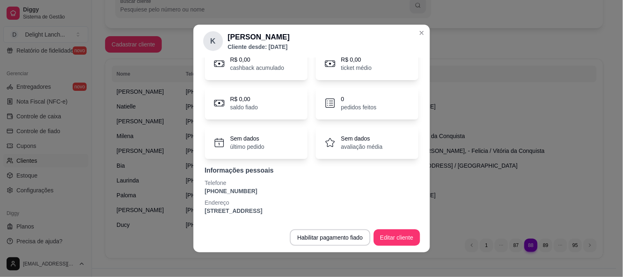
drag, startPoint x: 280, startPoint y: 214, endPoint x: 283, endPoint y: 210, distance: 4.7
click at [283, 210] on p "[STREET_ADDRESS]" at bounding box center [312, 211] width 214 height 8
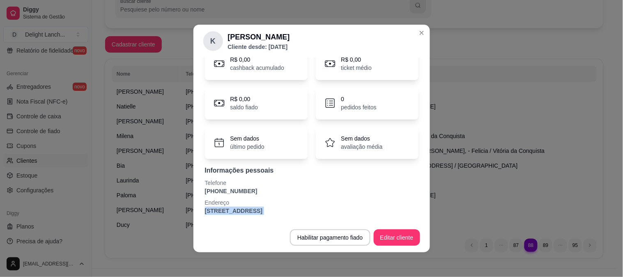
click at [283, 210] on p "[STREET_ADDRESS]" at bounding box center [312, 211] width 214 height 8
click at [340, 69] on section "K [PERSON_NAME] desde: [DATE] Perfil Pedidos Avaliações R$ 0,00 cashback acumul…" at bounding box center [312, 139] width 237 height 228
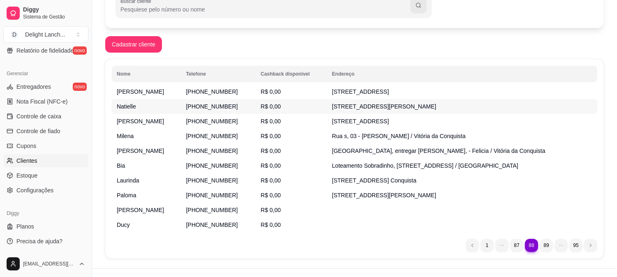
click at [208, 104] on span "[PHONE_NUMBER]" at bounding box center [212, 106] width 52 height 7
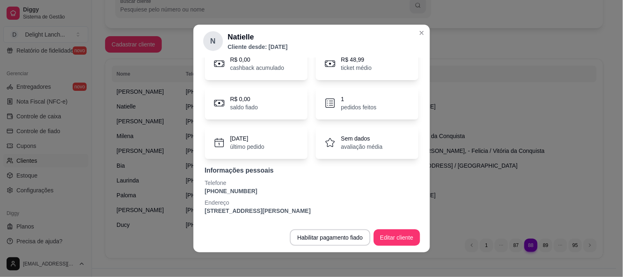
click at [243, 187] on p "[PHONE_NUMBER]" at bounding box center [312, 191] width 214 height 8
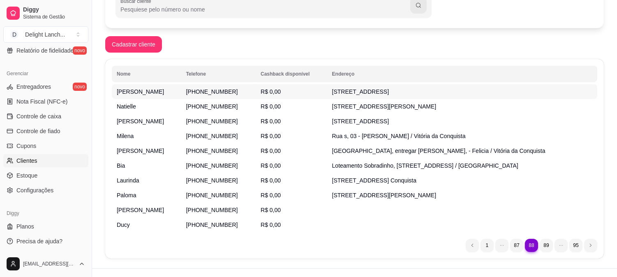
click at [225, 93] on td "[PHONE_NUMBER]" at bounding box center [218, 91] width 75 height 15
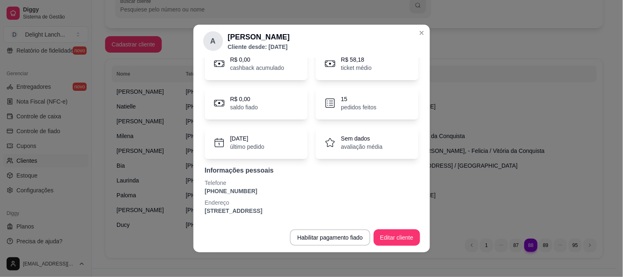
click at [236, 193] on p "[PHONE_NUMBER]" at bounding box center [312, 191] width 214 height 8
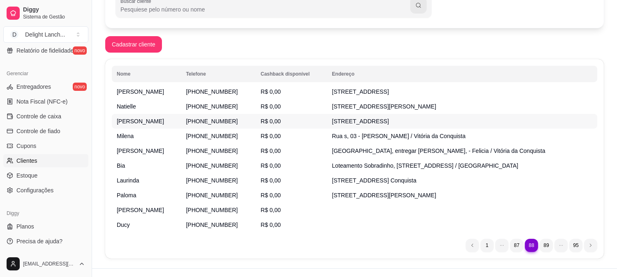
click at [181, 122] on td "[PHONE_NUMBER]" at bounding box center [218, 121] width 75 height 15
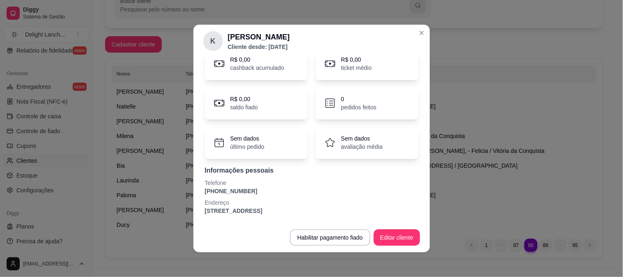
click at [209, 193] on p "[PHONE_NUMBER]" at bounding box center [312, 191] width 214 height 8
